Goal: Task Accomplishment & Management: Use online tool/utility

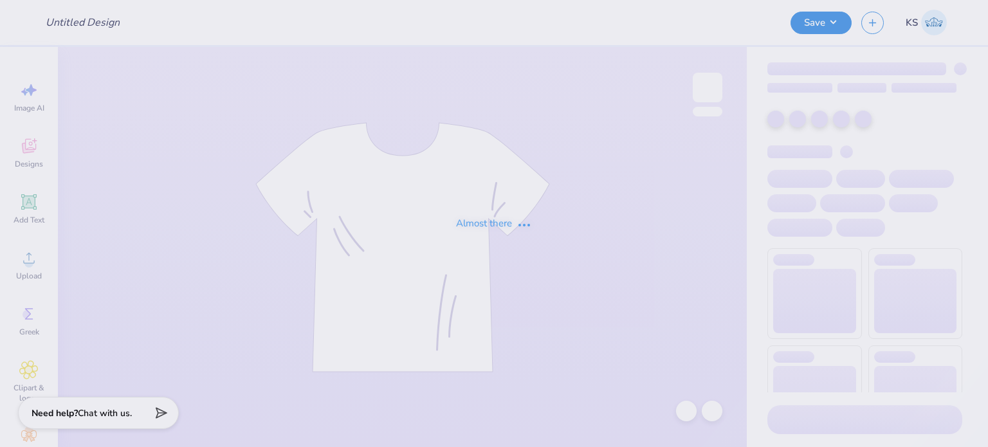
type input "mock"
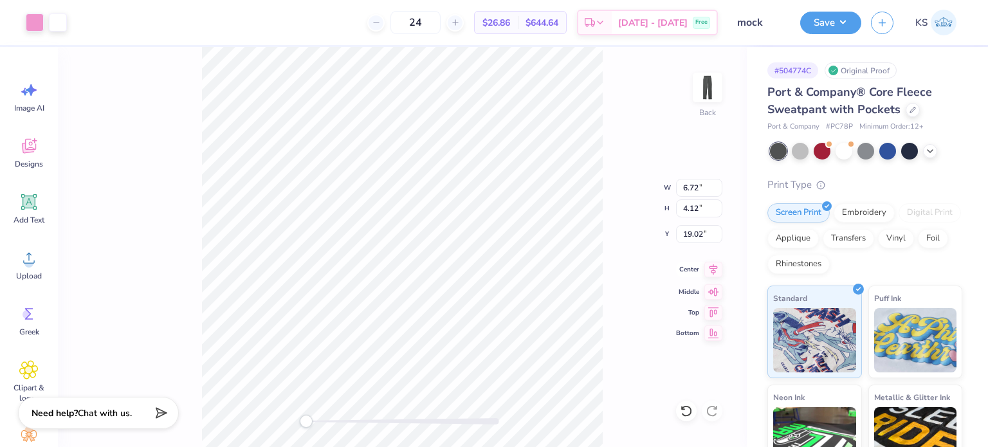
click at [710, 272] on icon at bounding box center [714, 269] width 18 height 15
click at [821, 23] on button "Save" at bounding box center [830, 21] width 61 height 23
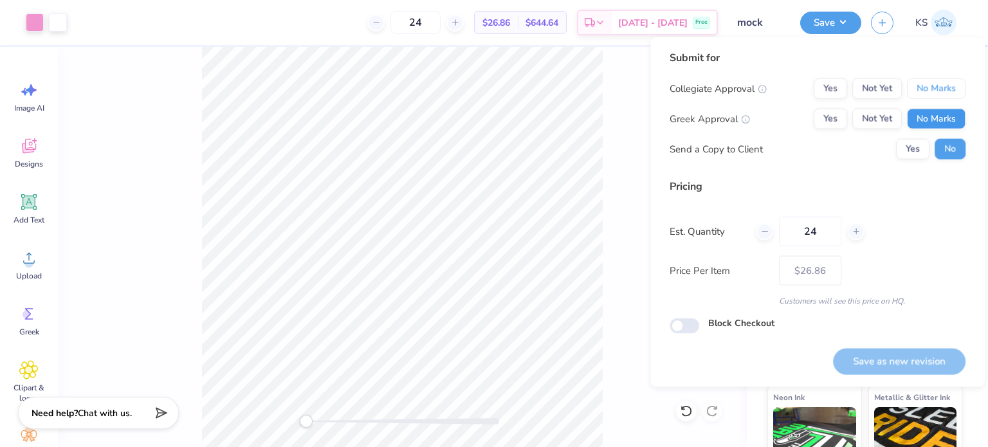
drag, startPoint x: 947, startPoint y: 95, endPoint x: 943, endPoint y: 120, distance: 25.4
click at [943, 120] on div "Collegiate Approval Yes Not Yet No Marks Greek Approval Yes Not Yet No Marks Se…" at bounding box center [818, 118] width 296 height 81
click at [943, 120] on button "No Marks" at bounding box center [936, 119] width 59 height 21
click at [939, 91] on button "No Marks" at bounding box center [936, 88] width 59 height 21
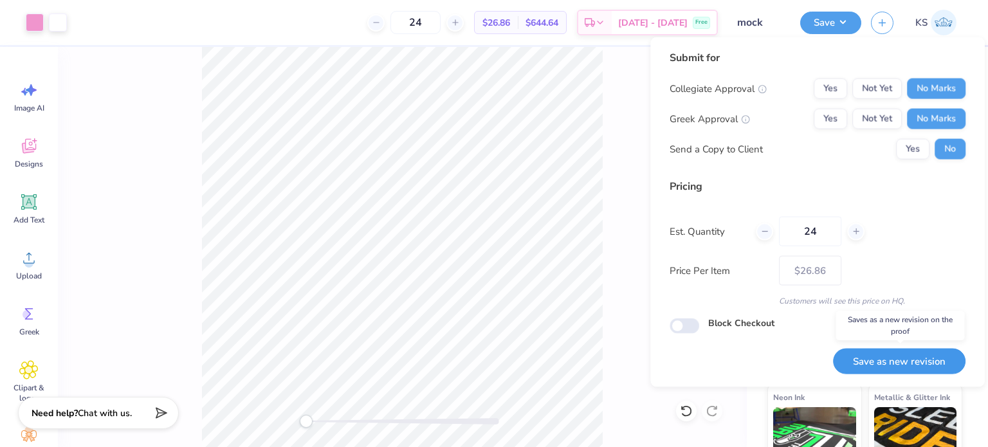
click at [915, 364] on button "Save as new revision" at bounding box center [899, 361] width 133 height 26
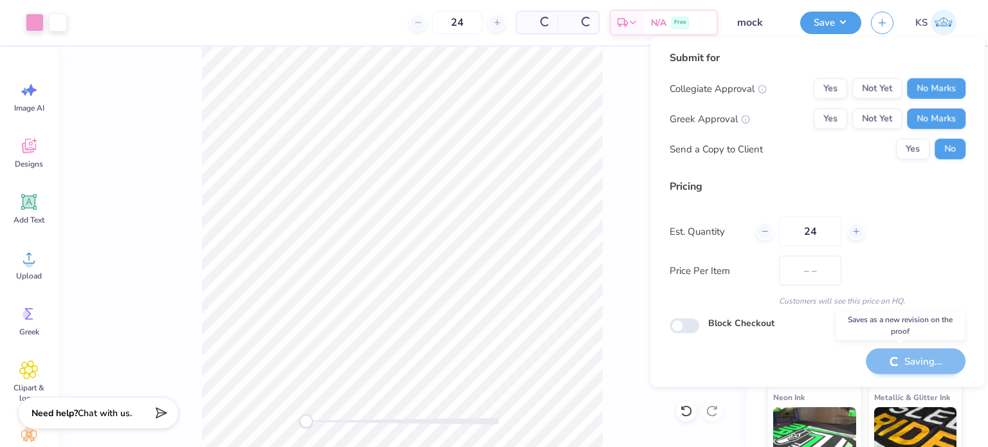
type input "$26.86"
